Goal: Check status

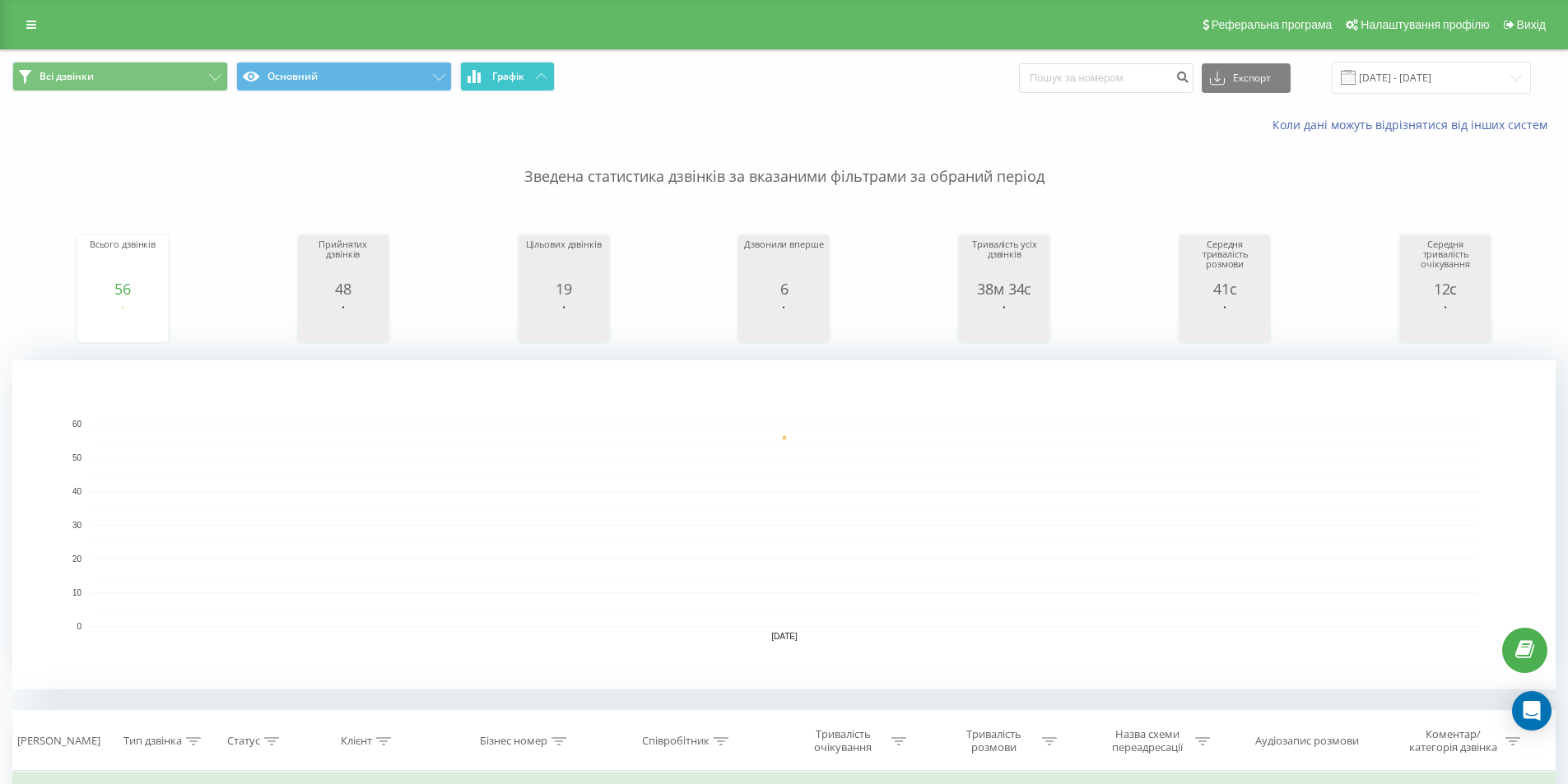
click at [507, 75] on span "Графік" at bounding box center [508, 76] width 32 height 12
click at [529, 84] on button "Графік" at bounding box center [508, 76] width 94 height 30
click at [524, 81] on span "Графік" at bounding box center [508, 76] width 32 height 12
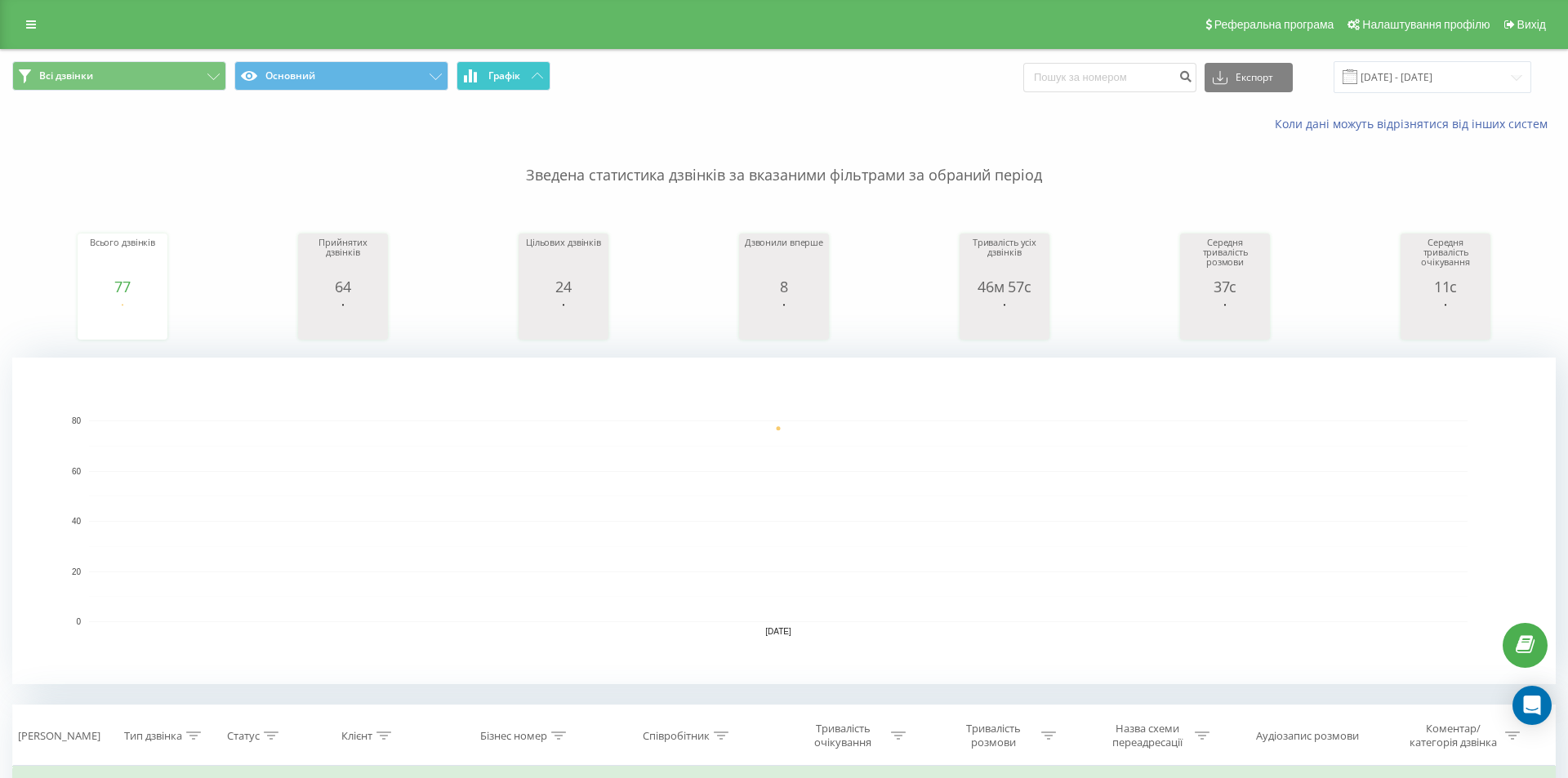
click at [520, 80] on span "Графік" at bounding box center [504, 76] width 32 height 11
click at [521, 73] on button "Графік" at bounding box center [504, 76] width 94 height 30
click at [506, 74] on span "Графік" at bounding box center [504, 76] width 32 height 11
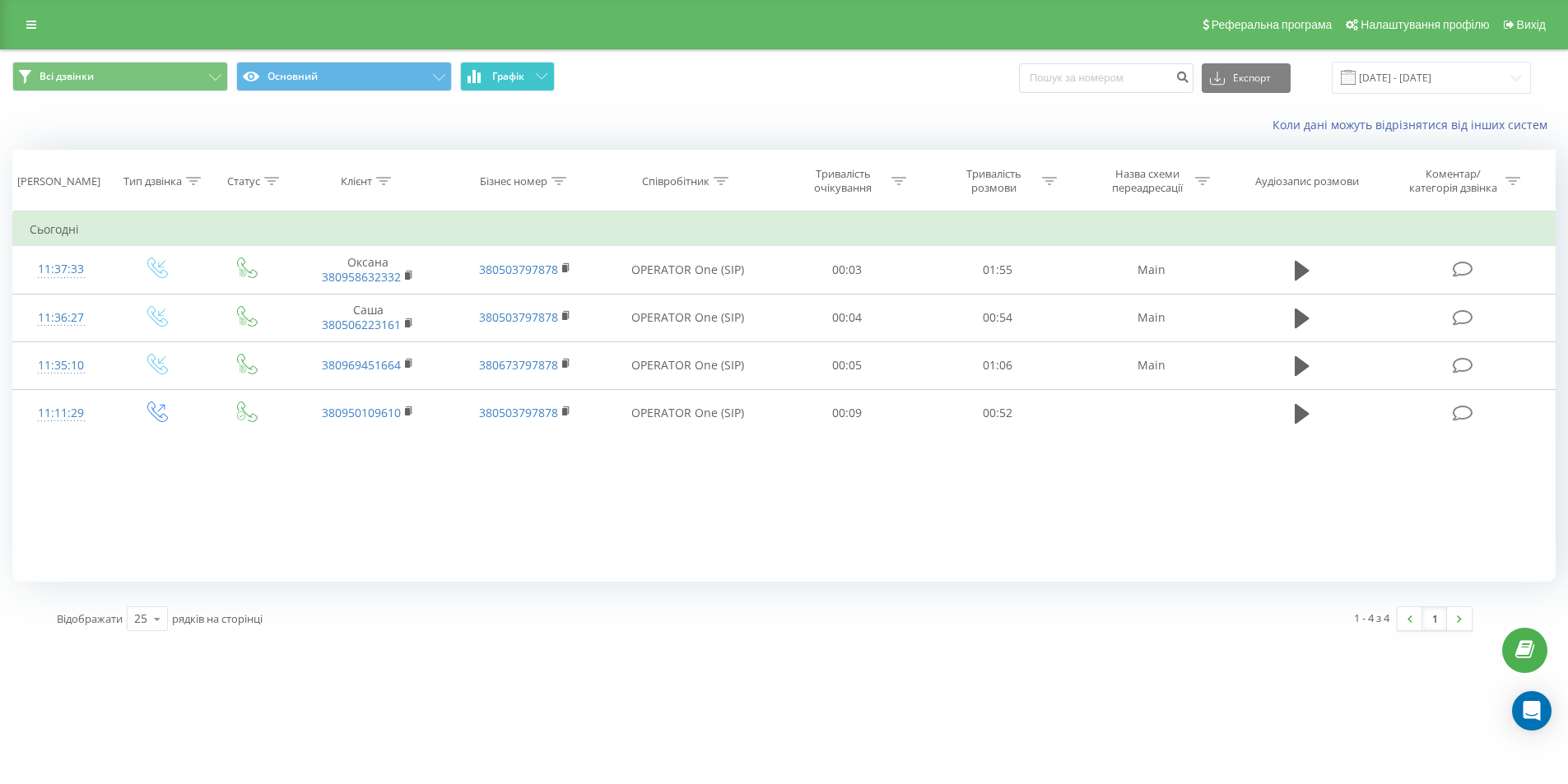
click at [510, 74] on span "Графік" at bounding box center [508, 76] width 32 height 12
